Goal: Information Seeking & Learning: Check status

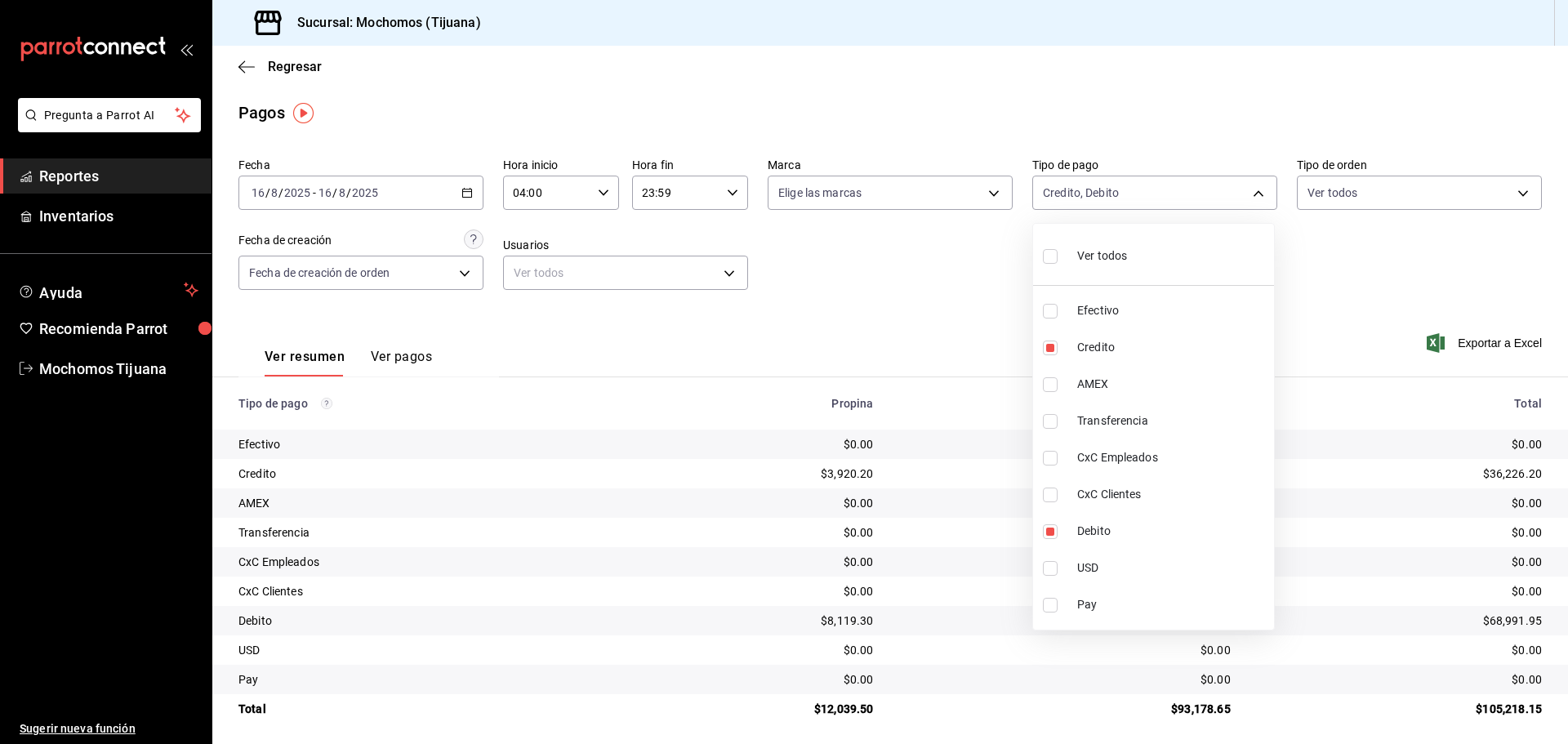
click at [278, 66] on div at bounding box center [784, 372] width 1568 height 744
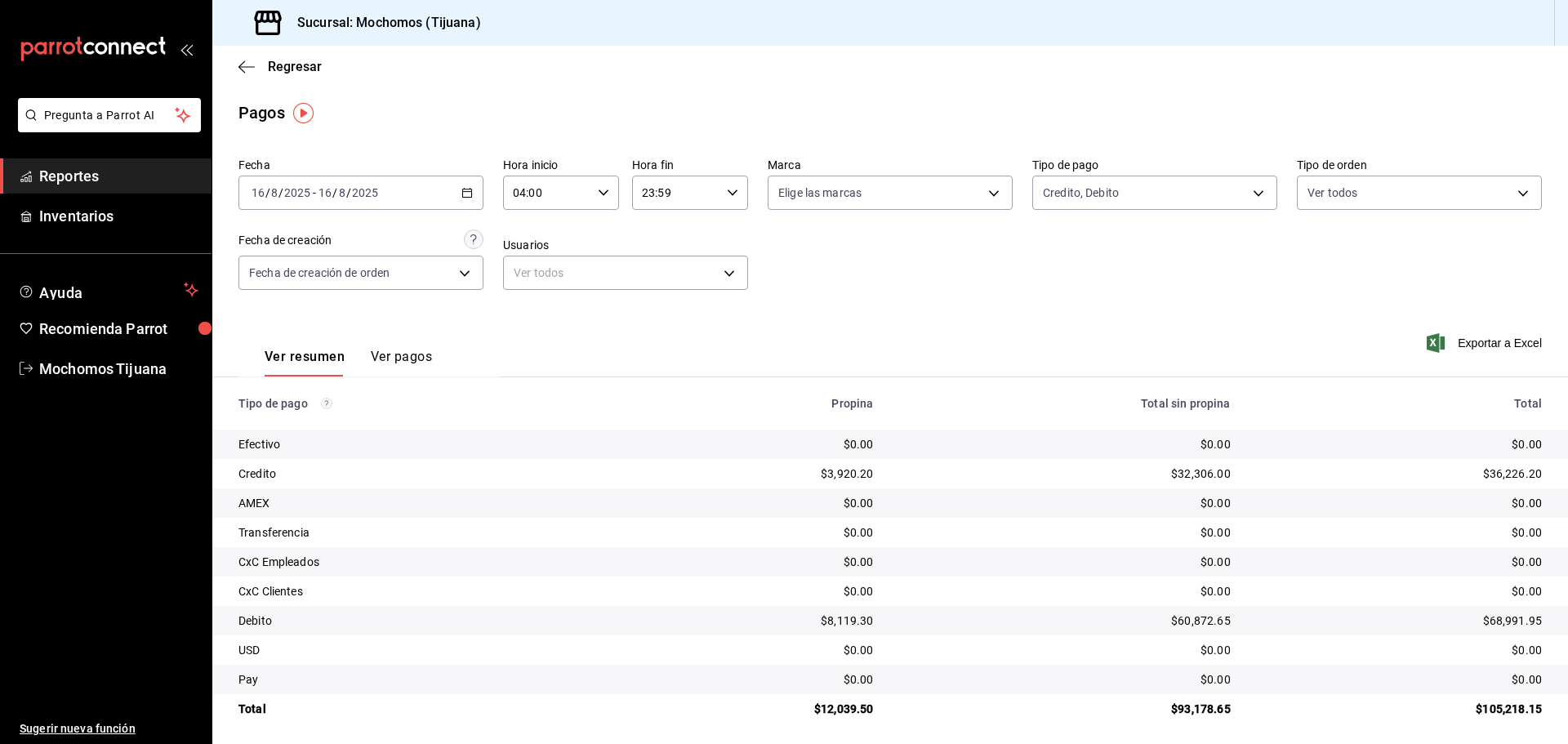
click at [278, 66] on span "Regresar" at bounding box center [294, 66] width 54 height 15
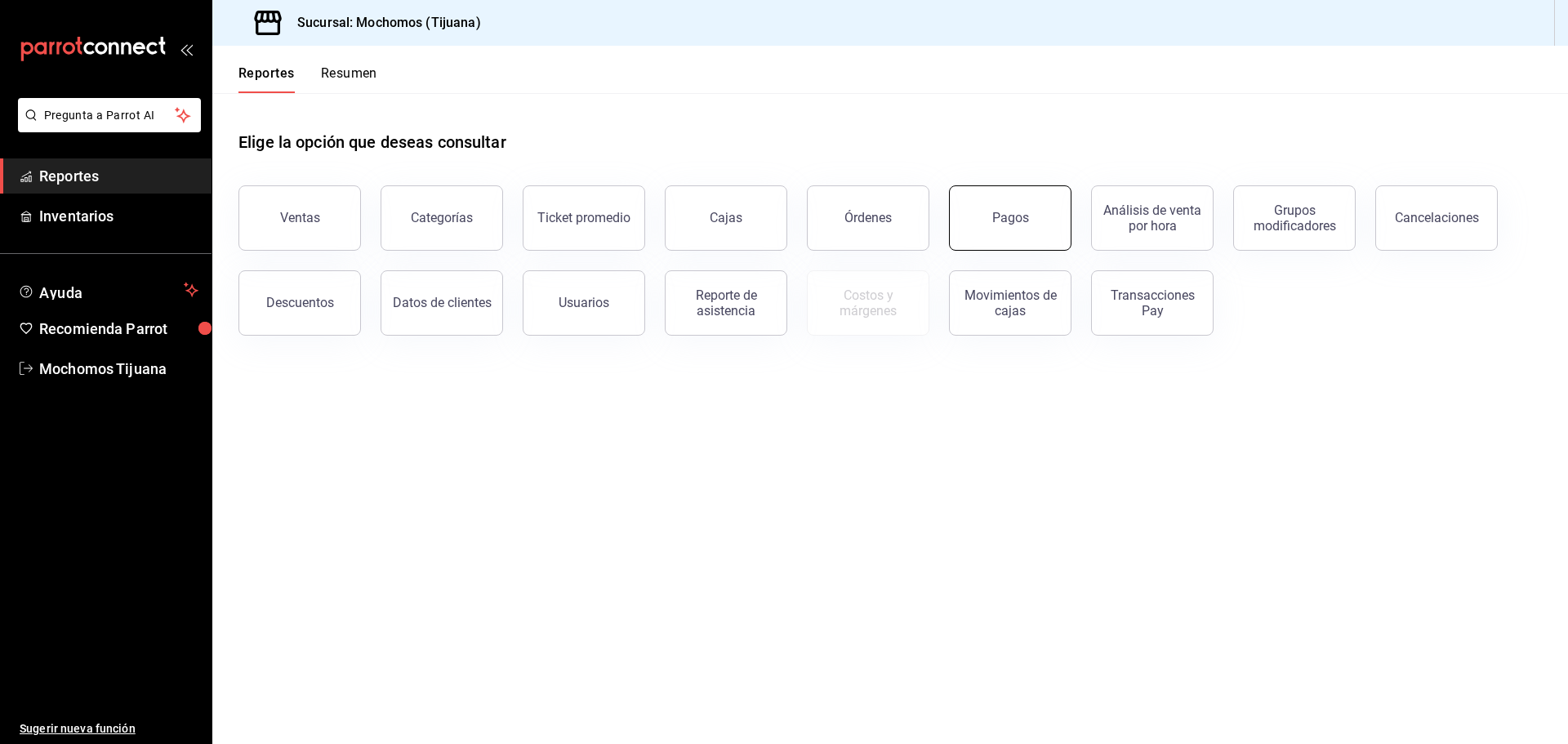
click at [1044, 226] on button "Pagos" at bounding box center [1010, 219] width 123 height 66
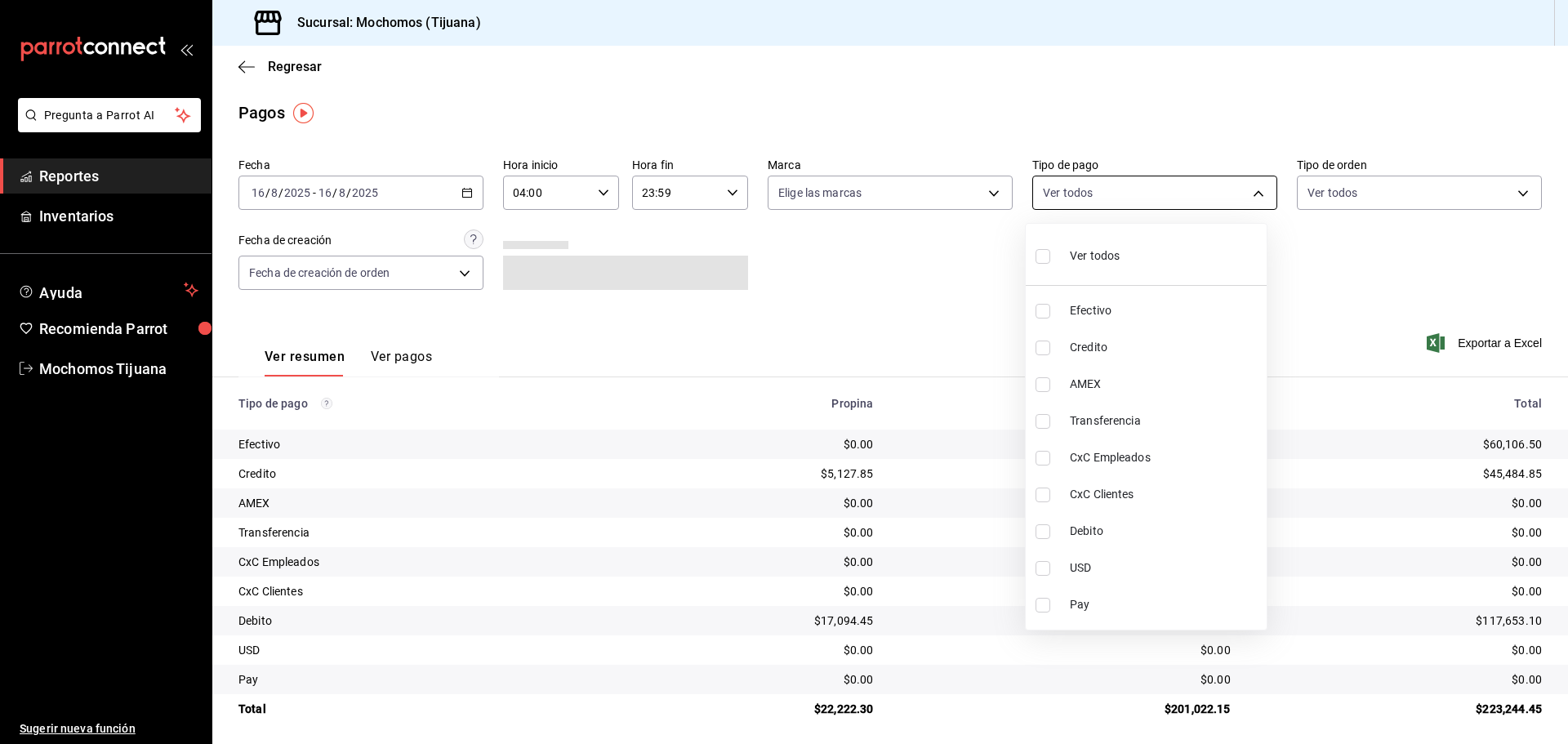
click at [1251, 194] on body "Pregunta a Parrot AI Reportes Inventarios Ayuda Recomienda Parrot Mochomos Tiju…" at bounding box center [784, 372] width 1568 height 744
click at [1048, 350] on input "checkbox" at bounding box center [1043, 348] width 15 height 15
checkbox input "true"
type input "a27a072c-b141-4985-9f83-ae60dbe2196b"
click at [1049, 533] on input "checkbox" at bounding box center [1050, 532] width 15 height 15
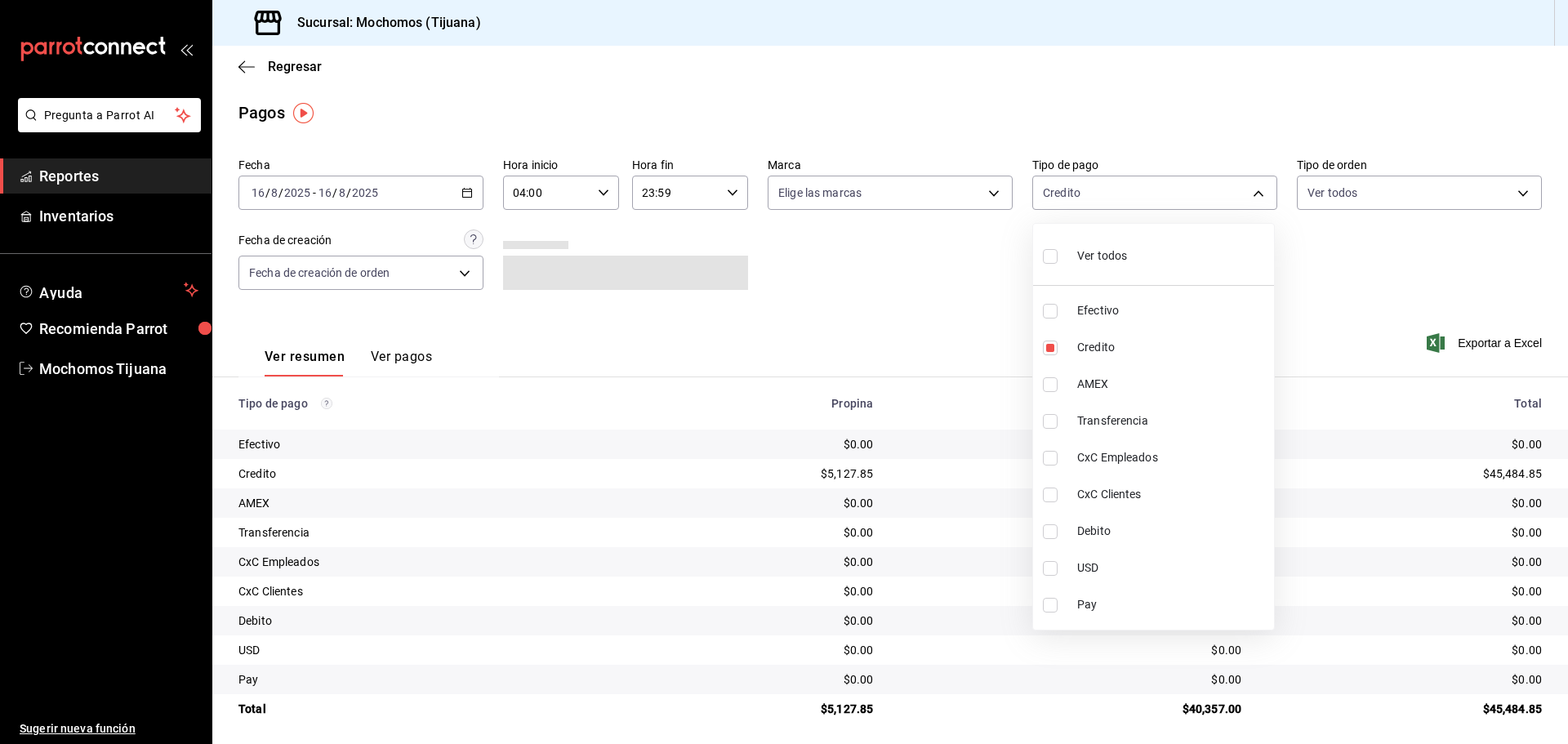
checkbox input "true"
type input "a27a072c-b141-4985-9f83-ae60dbe2196b,b7370aa5-450f-4a05-bab4-2784151f97fb"
click at [882, 312] on div at bounding box center [784, 372] width 1568 height 744
